Goal: Task Accomplishment & Management: Manage account settings

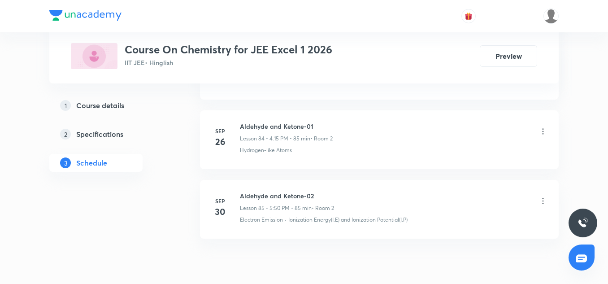
scroll to position [6387, 0]
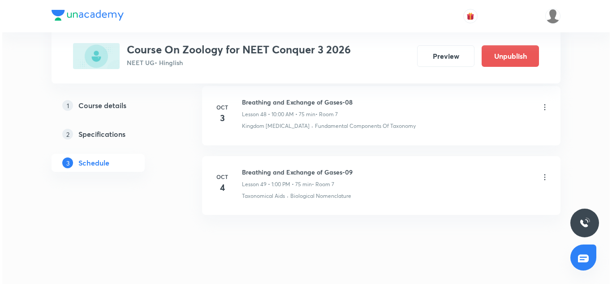
scroll to position [3832, 0]
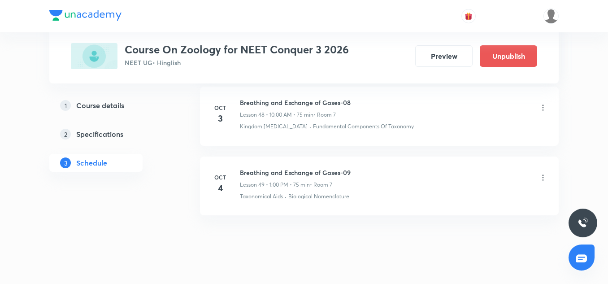
click at [546, 179] on icon at bounding box center [542, 177] width 9 height 9
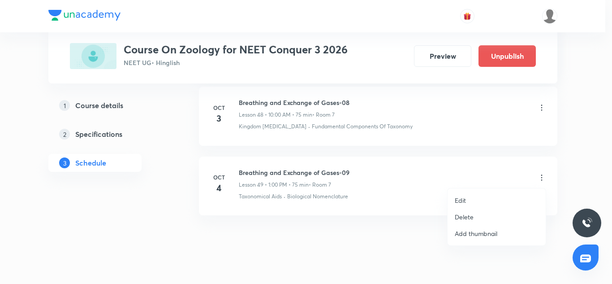
click at [462, 197] on p "Edit" at bounding box center [460, 199] width 11 height 9
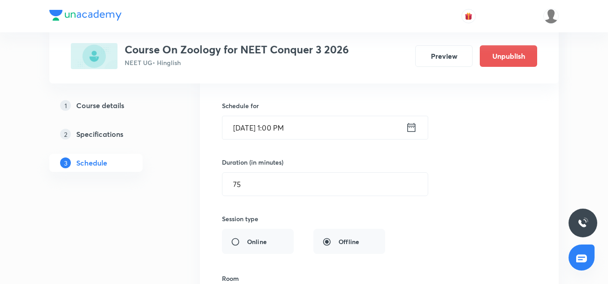
scroll to position [3520, 0]
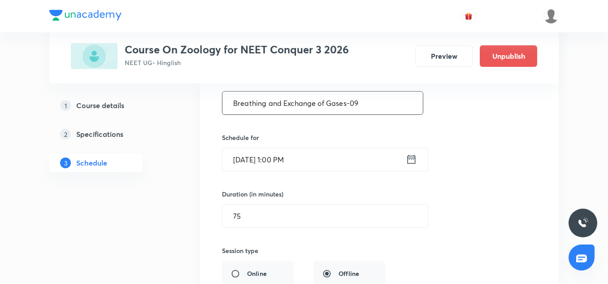
click at [268, 110] on input "Breathing and Exchange of Gases-09" at bounding box center [322, 102] width 200 height 23
paste input "ody fluids and circulation"
click at [259, 100] on input "Body fluids and circulation" at bounding box center [322, 102] width 200 height 23
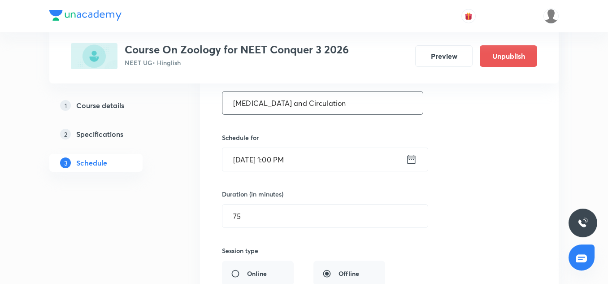
click at [367, 98] on input "Body Fluids and Circulation" at bounding box center [322, 102] width 200 height 23
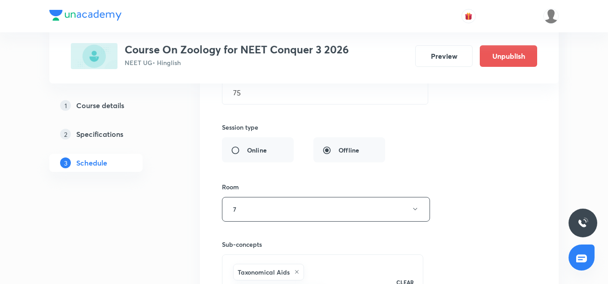
scroll to position [3642, 0]
type input "Body Fluids and Circulation-01"
click at [247, 97] on input "75" at bounding box center [324, 93] width 205 height 23
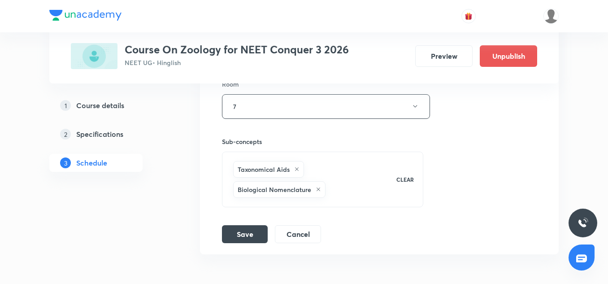
scroll to position [3747, 0]
type input "90"
click at [252, 230] on button "Save" at bounding box center [245, 232] width 46 height 18
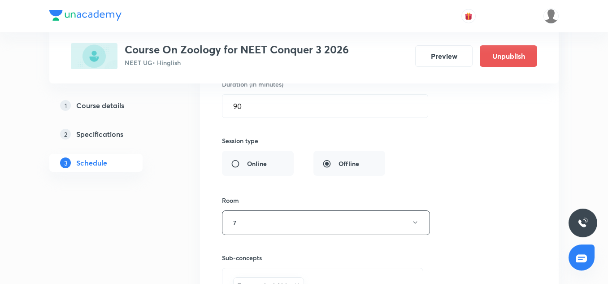
scroll to position [3646, 0]
click at [248, 113] on input "90" at bounding box center [324, 105] width 205 height 23
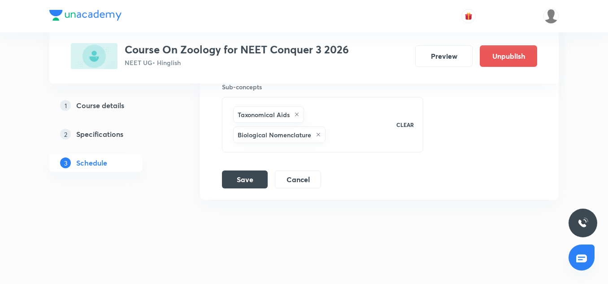
scroll to position [3825, 0]
type input "75"
click at [244, 184] on button "Save" at bounding box center [245, 178] width 46 height 18
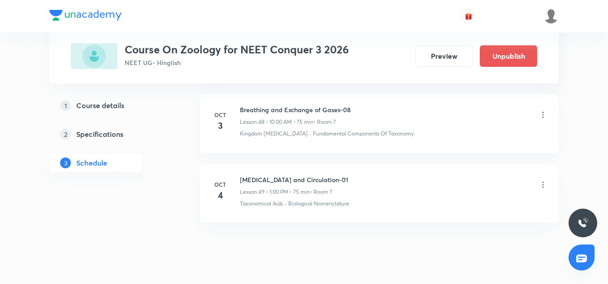
scroll to position [3406, 0]
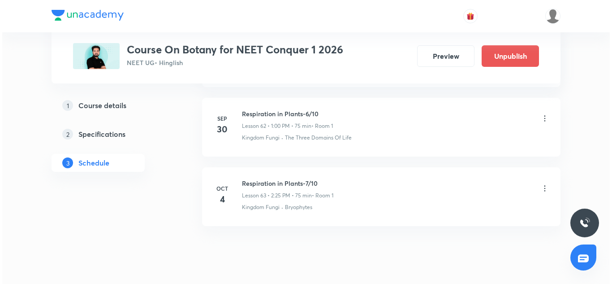
scroll to position [4823, 0]
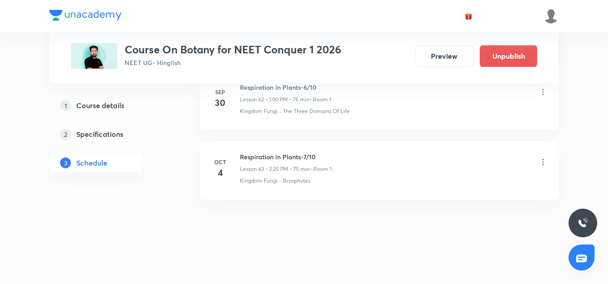
click at [543, 162] on icon at bounding box center [542, 162] width 1 height 6
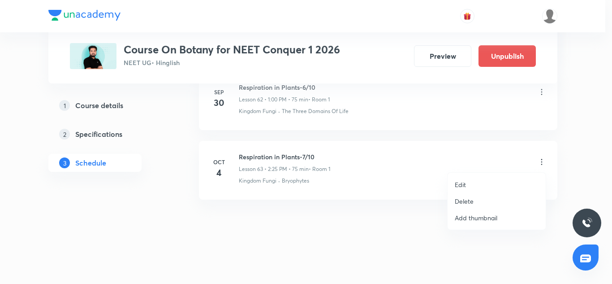
click at [459, 186] on p "Edit" at bounding box center [460, 184] width 11 height 9
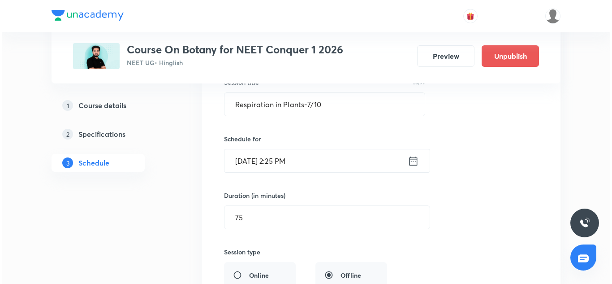
scroll to position [4493, 0]
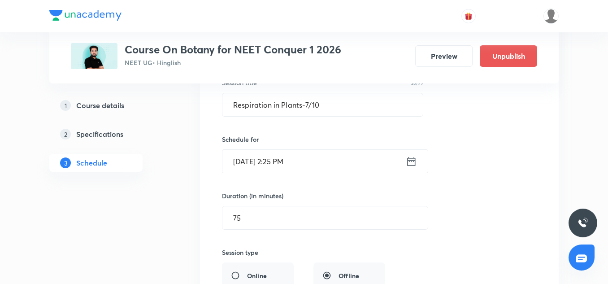
click at [286, 174] on div "Session title 26/99 Respiration in Plants-7/10 ​ Schedule for Oct 4, 2025, 2:25…" at bounding box center [379, 255] width 315 height 390
click at [266, 164] on input "Oct 4, 2025, 2:25 PM" at bounding box center [313, 161] width 183 height 23
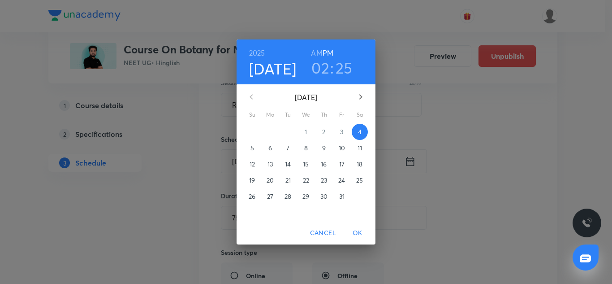
click at [258, 53] on h6 "2025" at bounding box center [257, 53] width 16 height 13
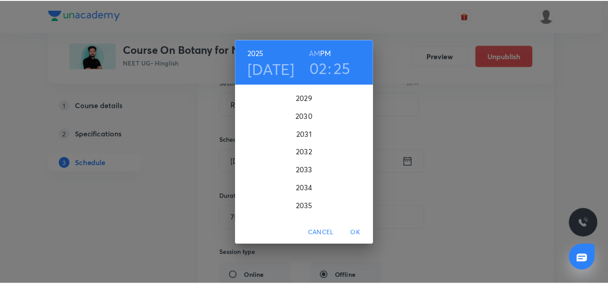
scroll to position [2320, 0]
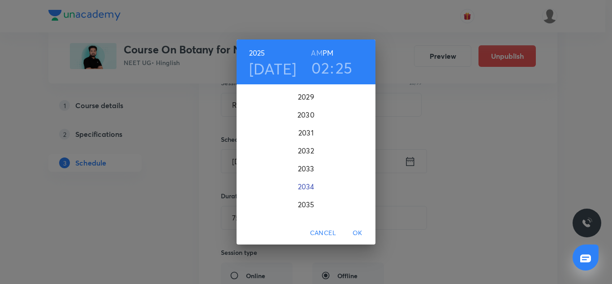
click at [307, 185] on div "2034" at bounding box center [306, 187] width 139 height 18
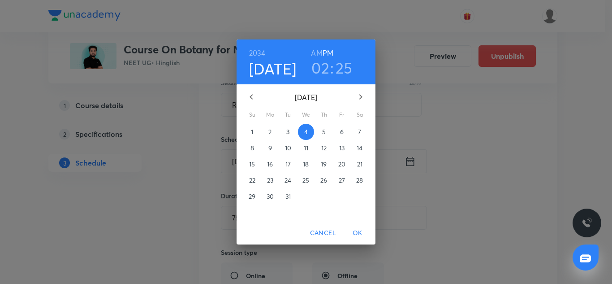
click at [359, 231] on span "OK" at bounding box center [358, 232] width 22 height 11
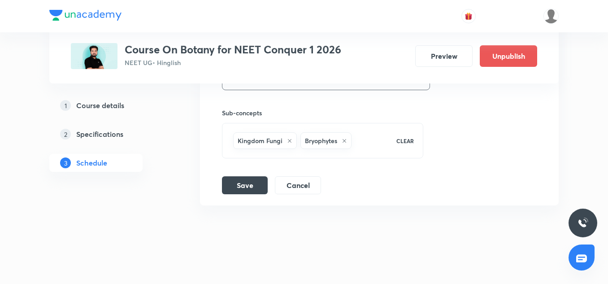
scroll to position [4756, 0]
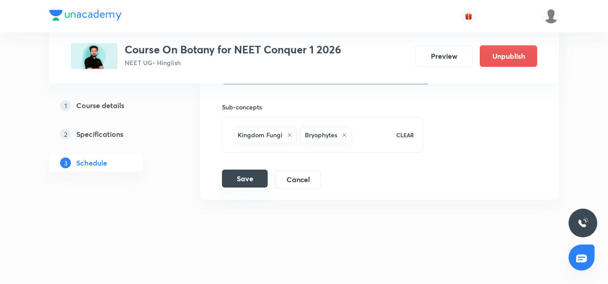
click at [252, 183] on button "Save" at bounding box center [245, 178] width 46 height 18
